Goal: Information Seeking & Learning: Learn about a topic

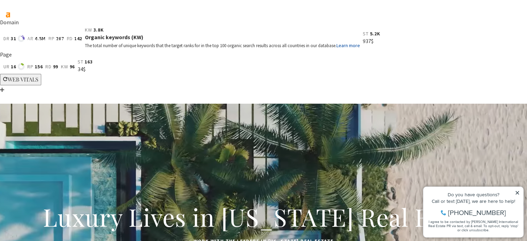
click at [104, 27] on span "3.8K" at bounding box center [98, 30] width 10 height 6
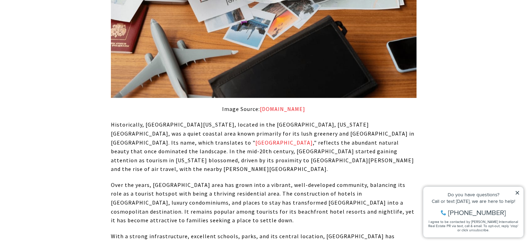
scroll to position [763, 0]
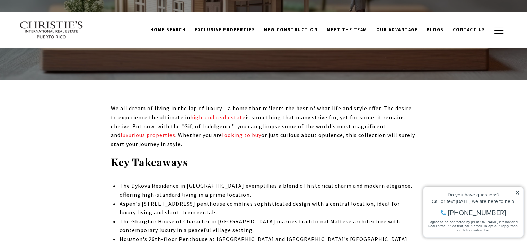
scroll to position [2161, 0]
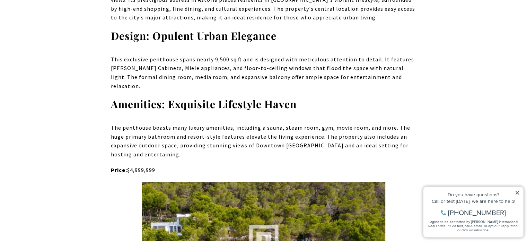
scroll to position [2508, 0]
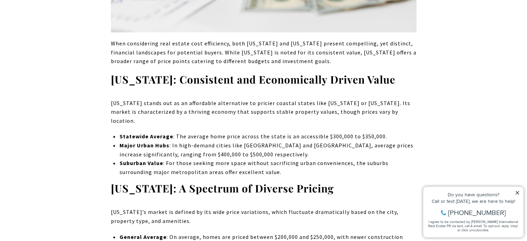
scroll to position [728, 0]
